Goal: Information Seeking & Learning: Check status

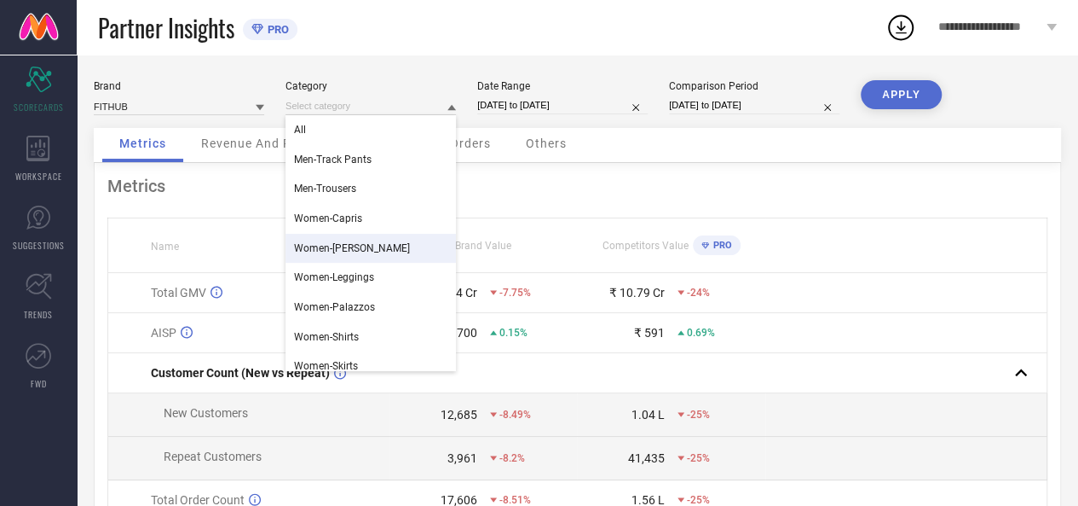
scroll to position [99, 0]
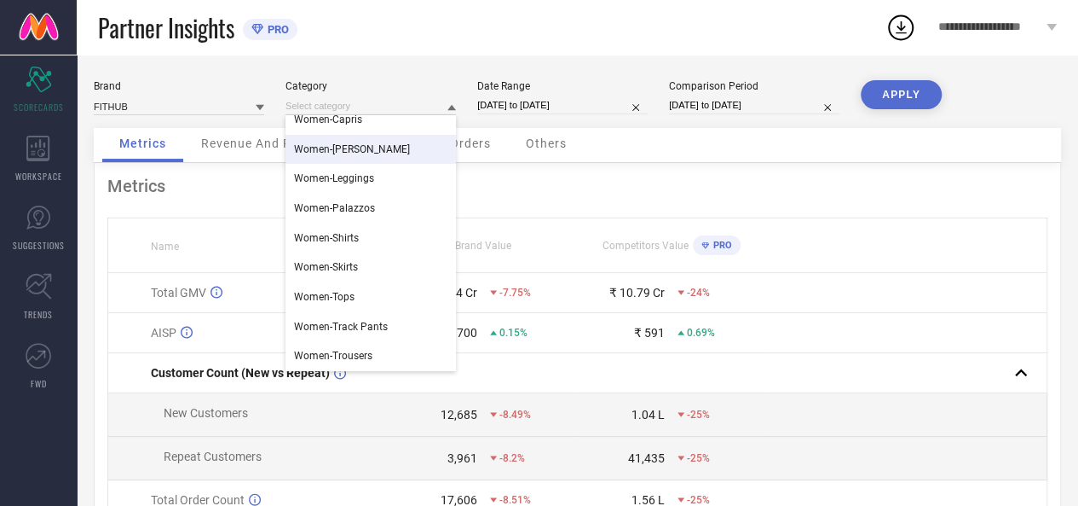
click at [453, 104] on icon at bounding box center [452, 107] width 9 height 9
